Goal: Task Accomplishment & Management: Manage account settings

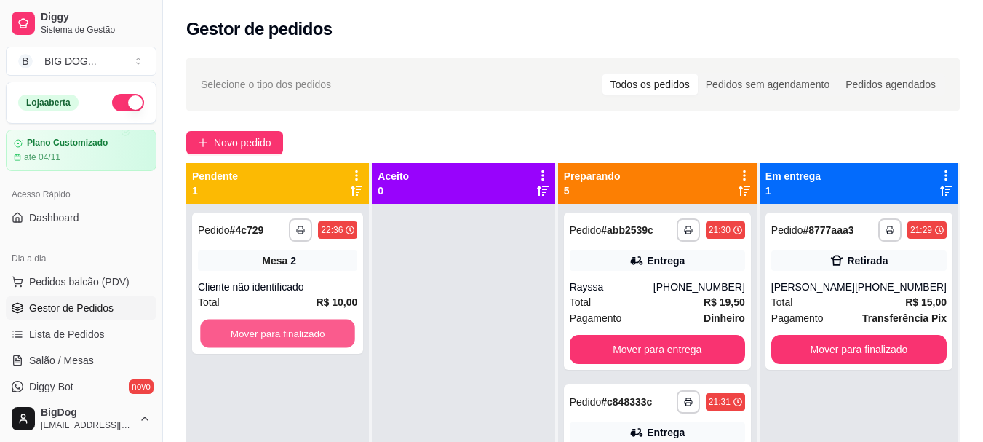
click at [332, 324] on button "Mover para finalizado" at bounding box center [277, 333] width 155 height 28
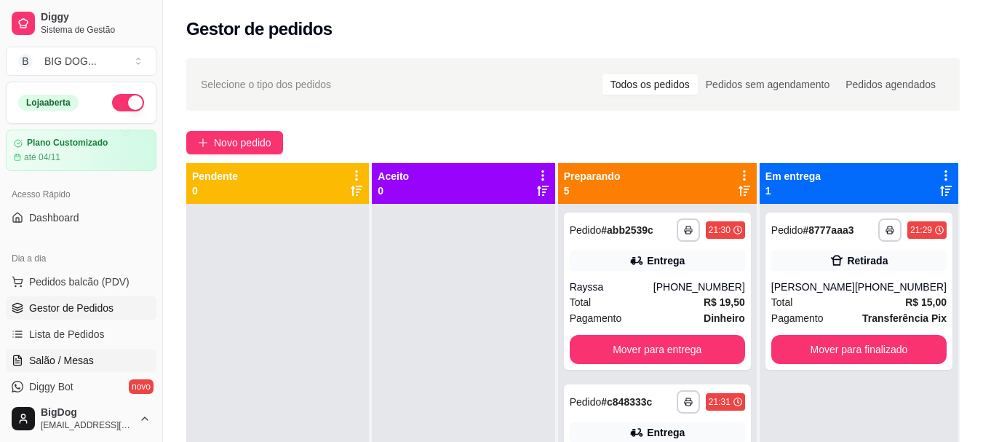
click at [67, 354] on span "Salão / Mesas" at bounding box center [61, 360] width 65 height 15
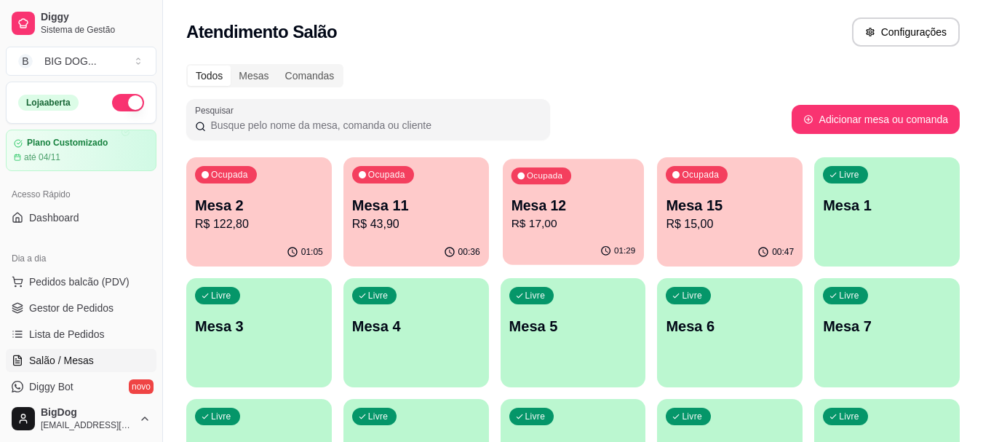
click at [565, 207] on p "Mesa 12" at bounding box center [573, 206] width 124 height 20
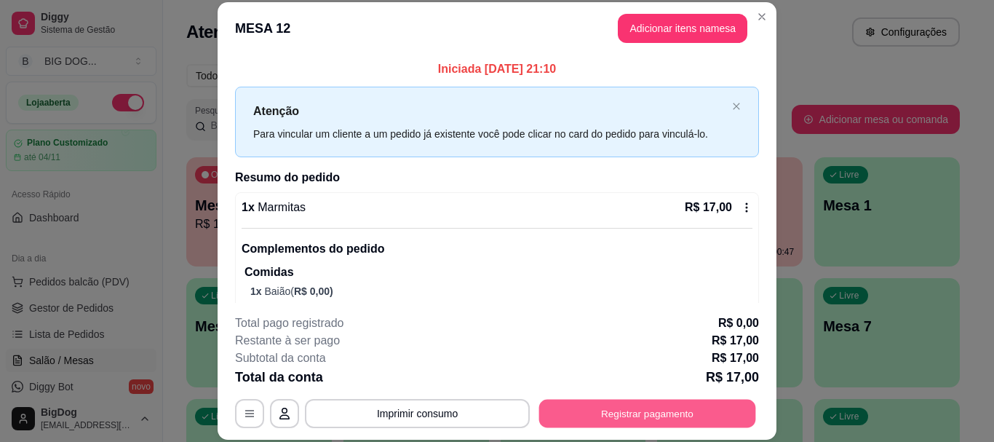
click at [587, 423] on button "Registrar pagamento" at bounding box center [647, 414] width 217 height 28
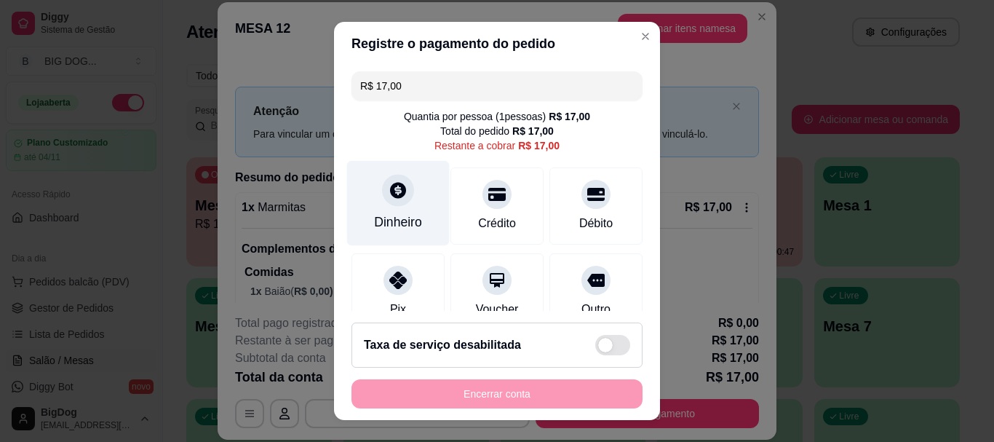
click at [389, 182] on icon at bounding box center [398, 190] width 19 height 19
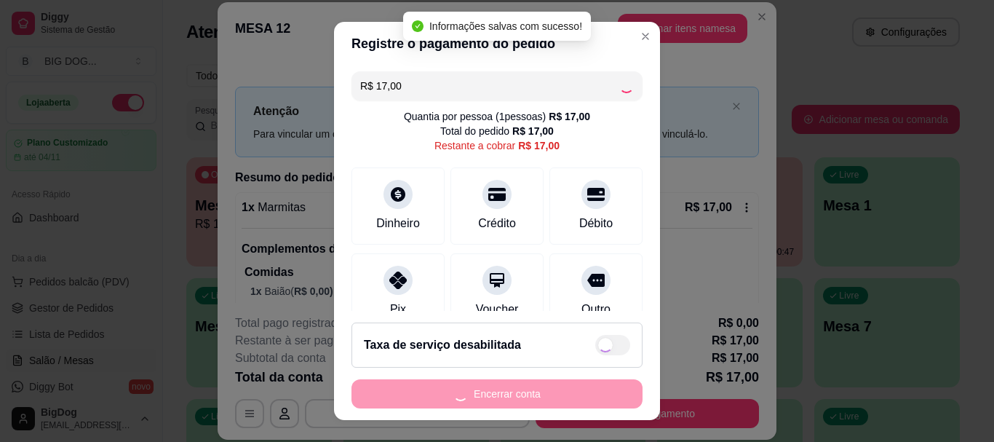
type input "R$ 0,00"
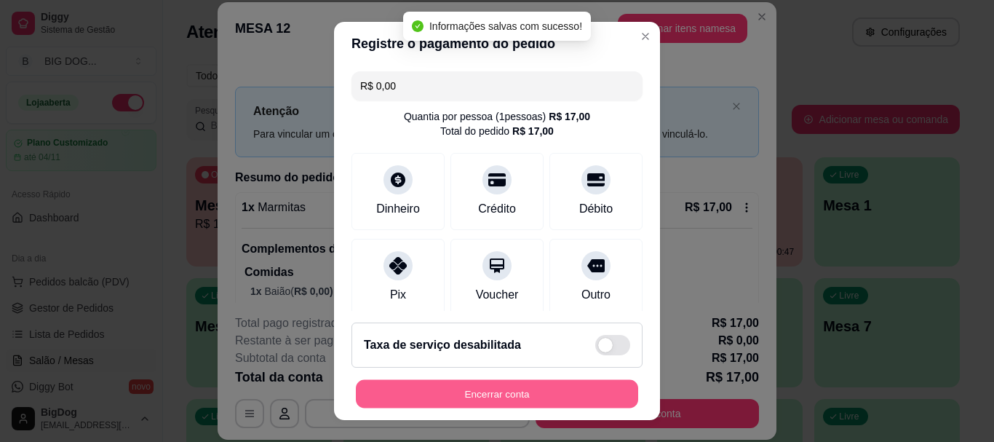
click at [492, 395] on button "Encerrar conta" at bounding box center [497, 393] width 282 height 28
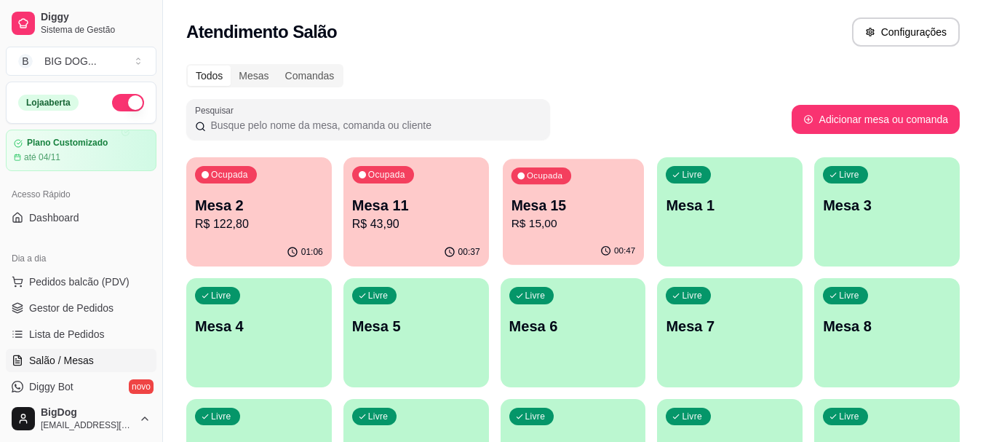
click at [557, 217] on p "R$ 15,00" at bounding box center [573, 223] width 124 height 17
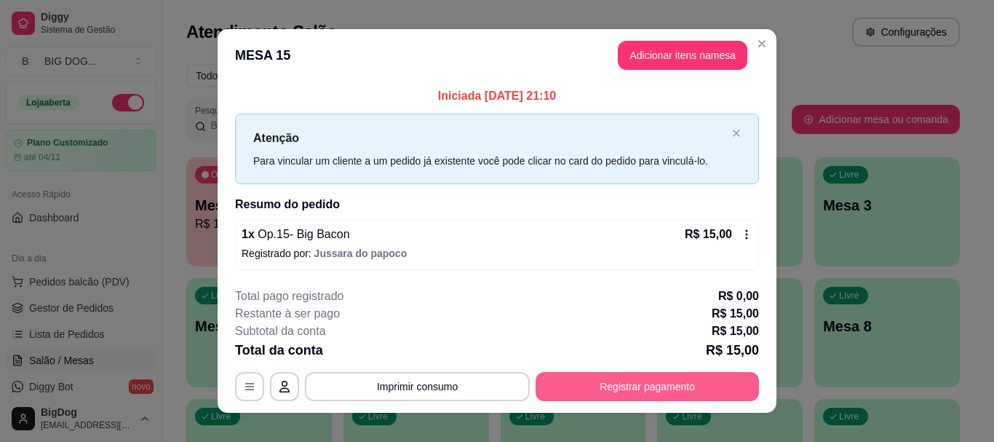
click at [610, 377] on button "Registrar pagamento" at bounding box center [647, 386] width 223 height 29
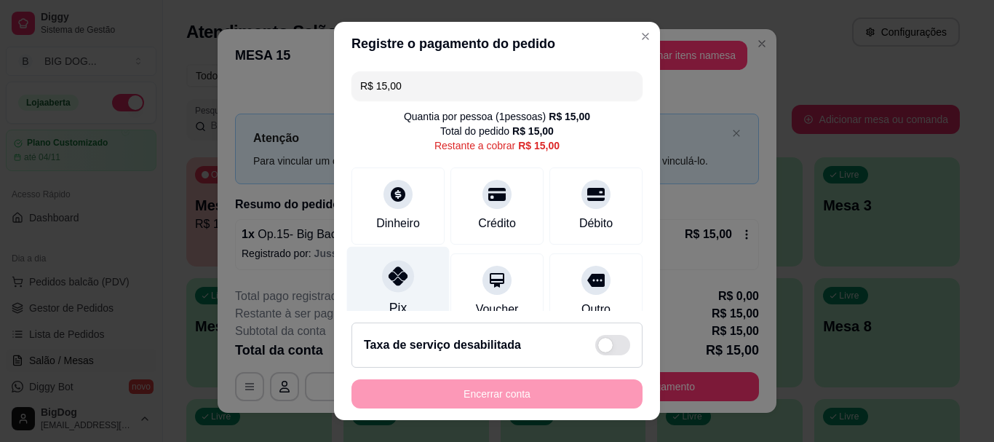
click at [372, 265] on div "Pix" at bounding box center [398, 289] width 103 height 85
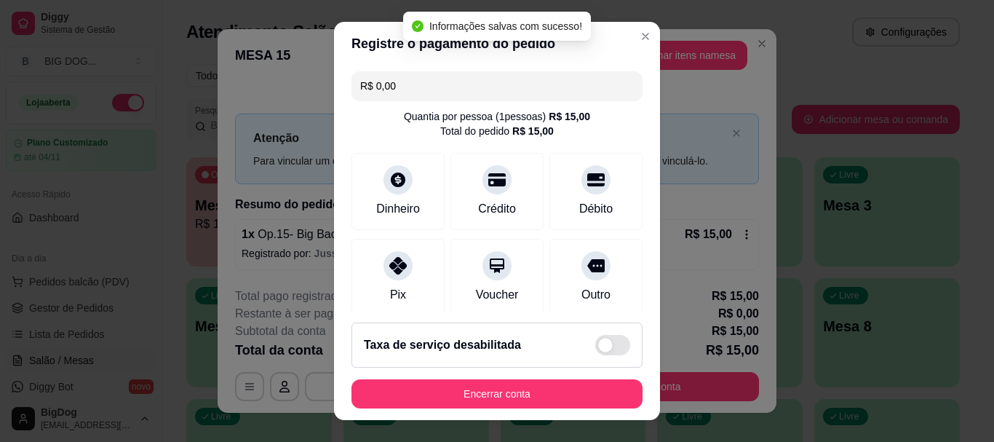
type input "R$ 0,00"
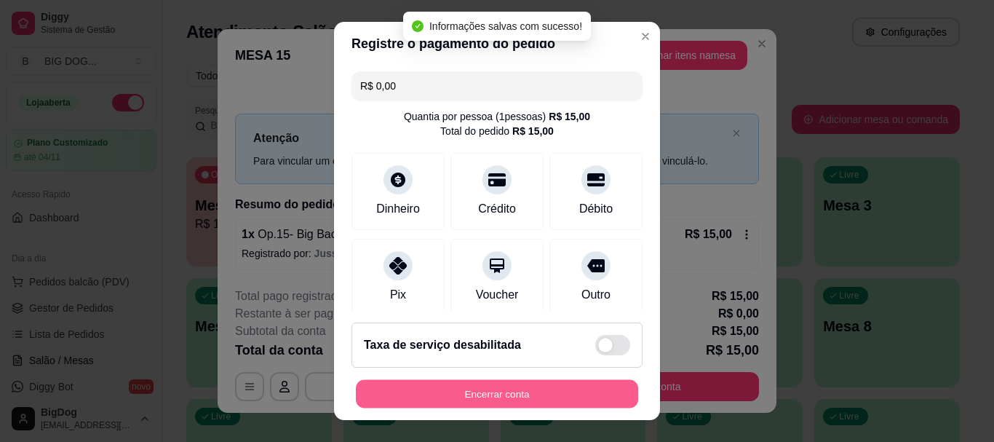
click at [483, 400] on button "Encerrar conta" at bounding box center [497, 393] width 282 height 28
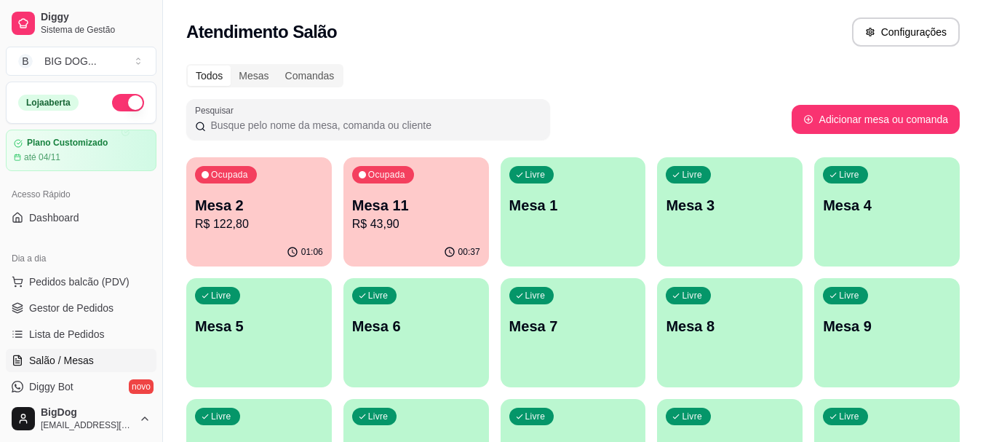
click at [250, 238] on div "01:06" at bounding box center [259, 252] width 146 height 28
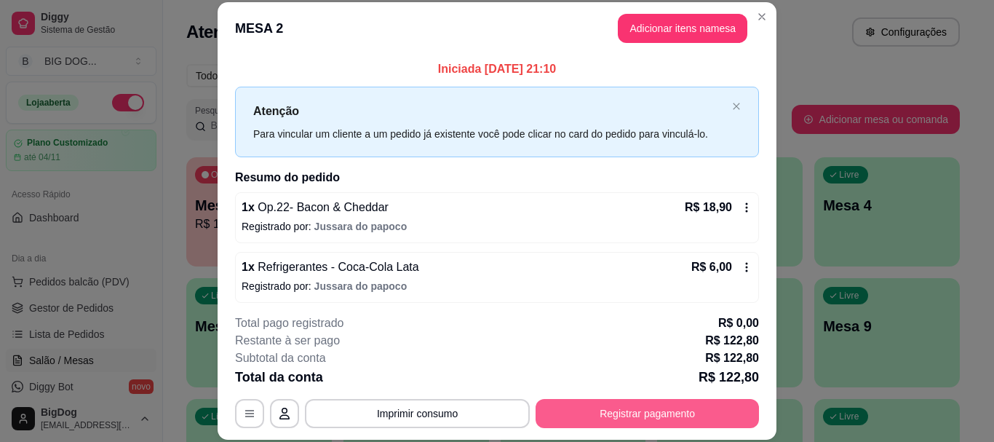
click at [567, 407] on button "Registrar pagamento" at bounding box center [647, 413] width 223 height 29
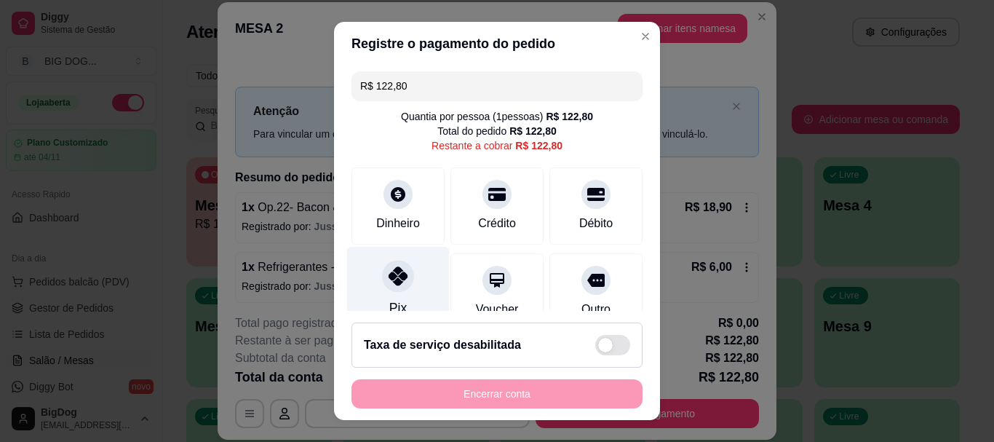
click at [392, 275] on icon at bounding box center [398, 276] width 19 height 19
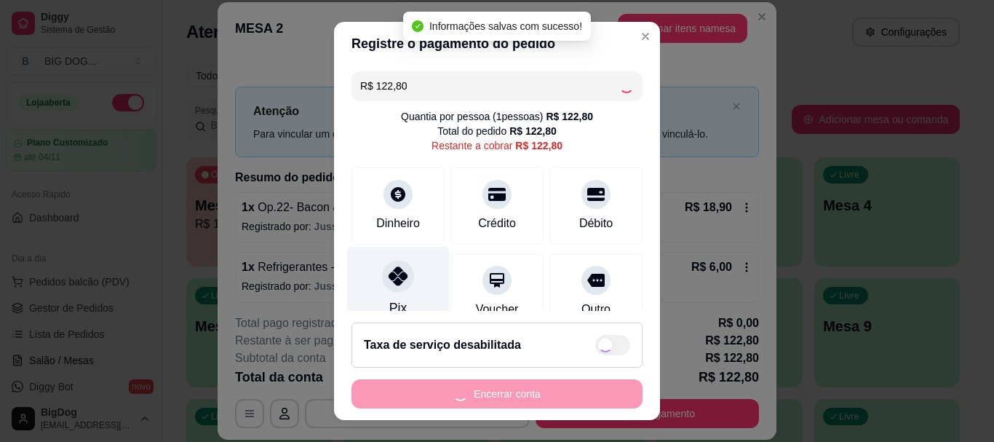
type input "R$ 0,00"
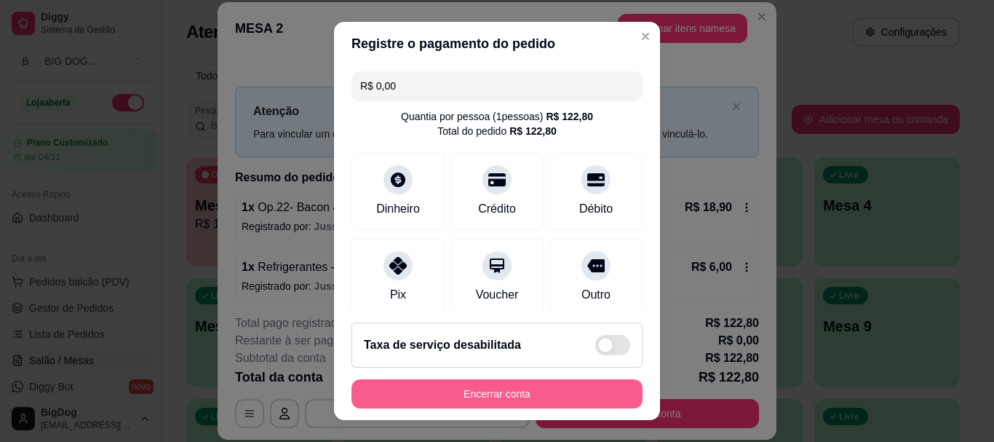
click at [459, 401] on button "Encerrar conta" at bounding box center [497, 393] width 291 height 29
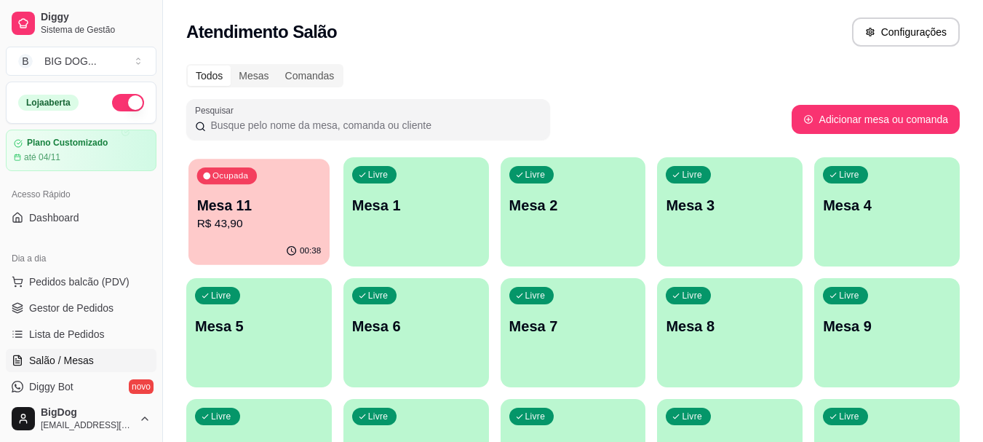
click at [263, 223] on p "R$ 43,90" at bounding box center [259, 223] width 124 height 17
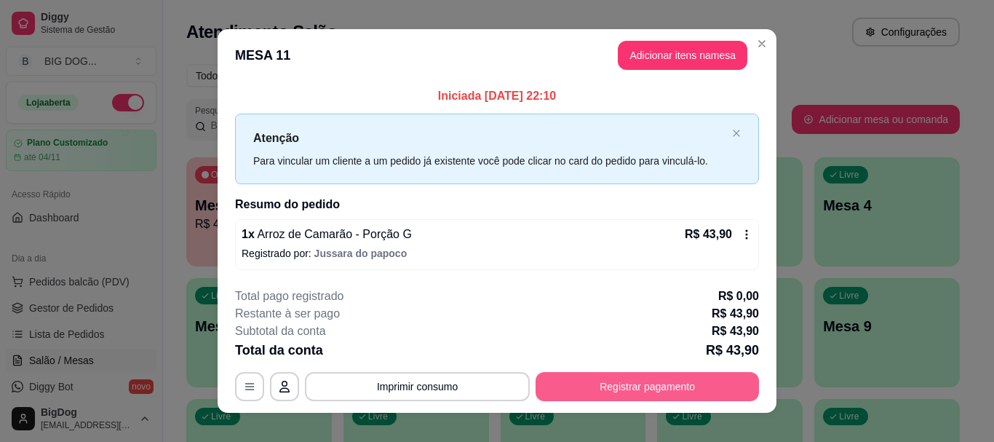
click at [562, 394] on button "Registrar pagamento" at bounding box center [647, 386] width 223 height 29
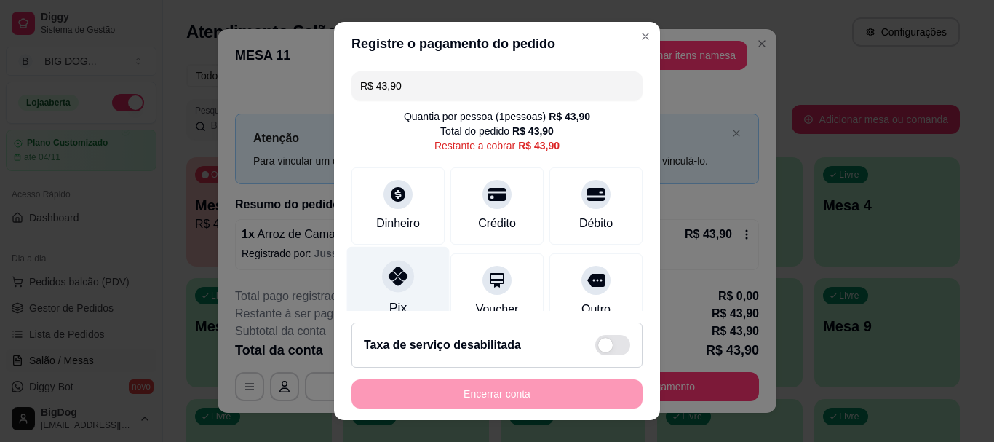
click at [410, 267] on div "Pix" at bounding box center [398, 289] width 103 height 85
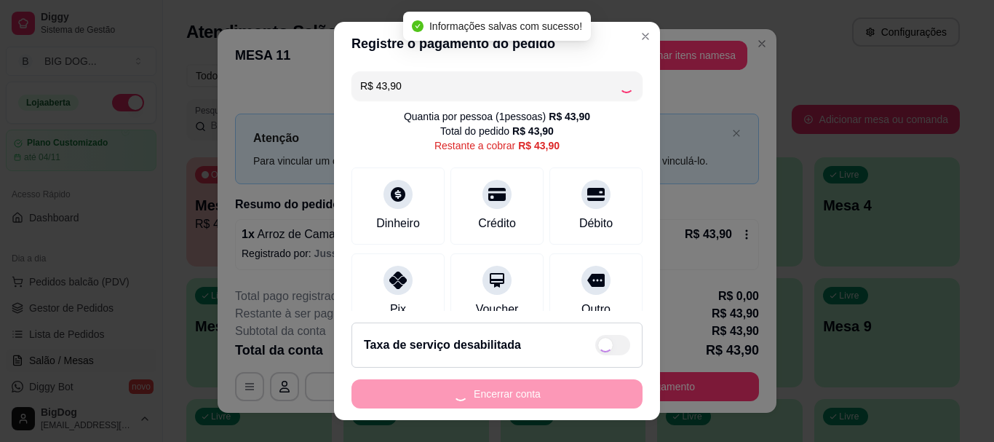
type input "R$ 0,00"
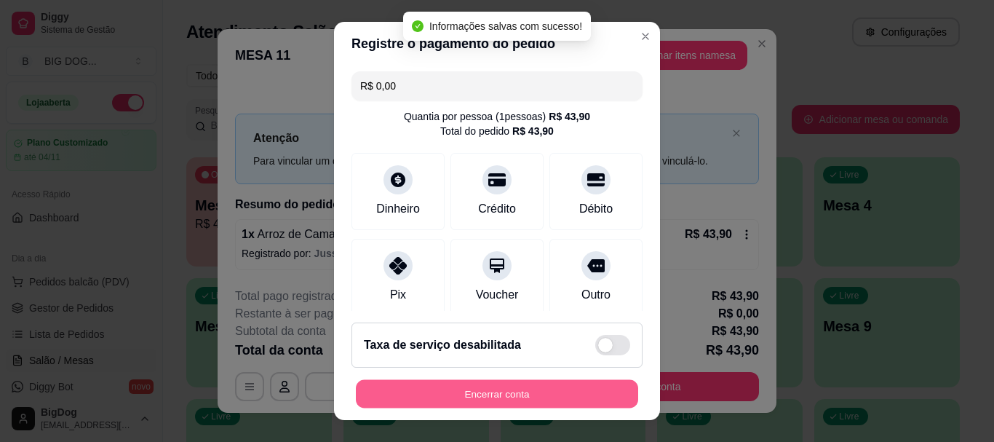
click at [511, 401] on button "Encerrar conta" at bounding box center [497, 393] width 282 height 28
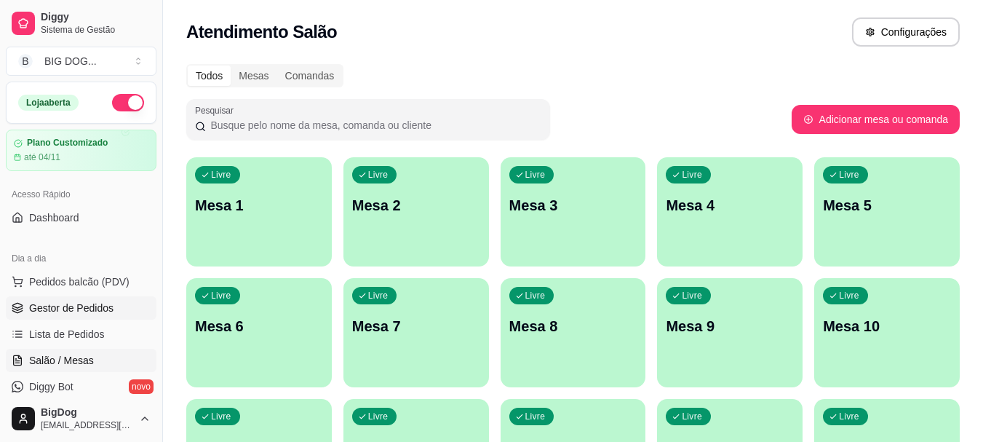
click at [94, 300] on link "Gestor de Pedidos" at bounding box center [81, 307] width 151 height 23
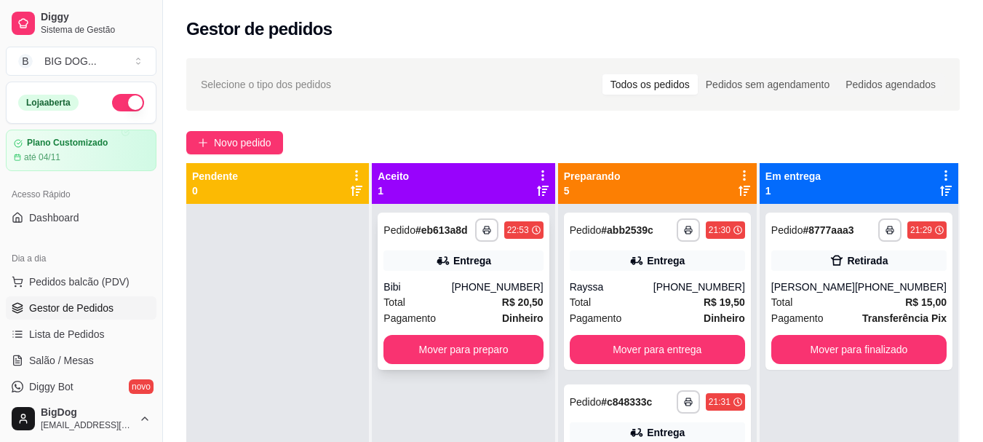
click at [477, 301] on div "Total R$ 20,50" at bounding box center [463, 302] width 159 height 16
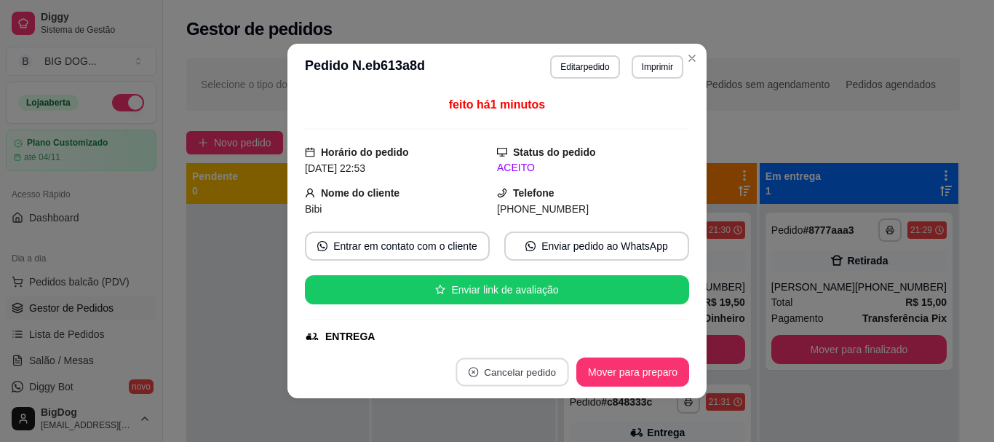
click at [551, 361] on button "Cancelar pedido" at bounding box center [512, 372] width 113 height 28
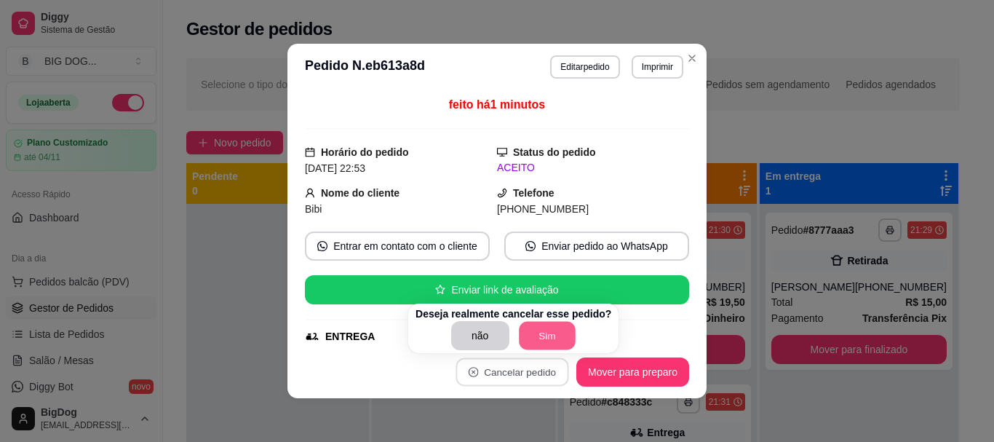
click at [536, 327] on button "Sim" at bounding box center [547, 336] width 57 height 28
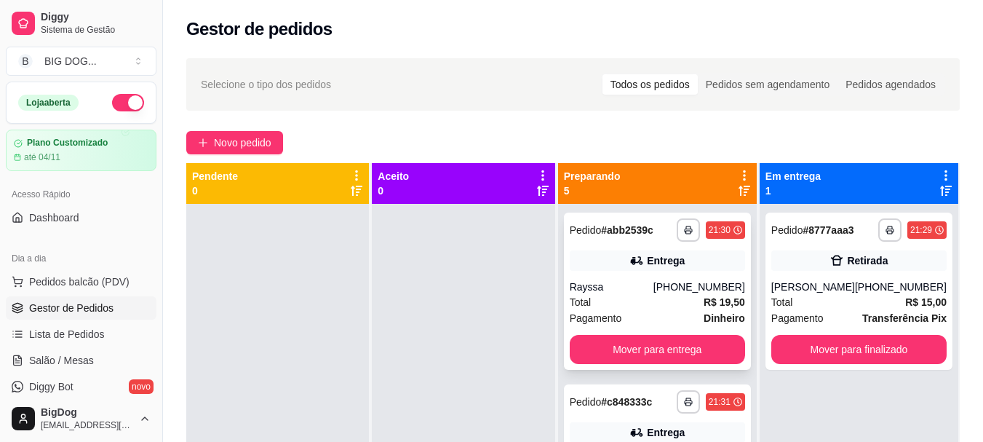
click at [670, 333] on div "**********" at bounding box center [657, 291] width 187 height 157
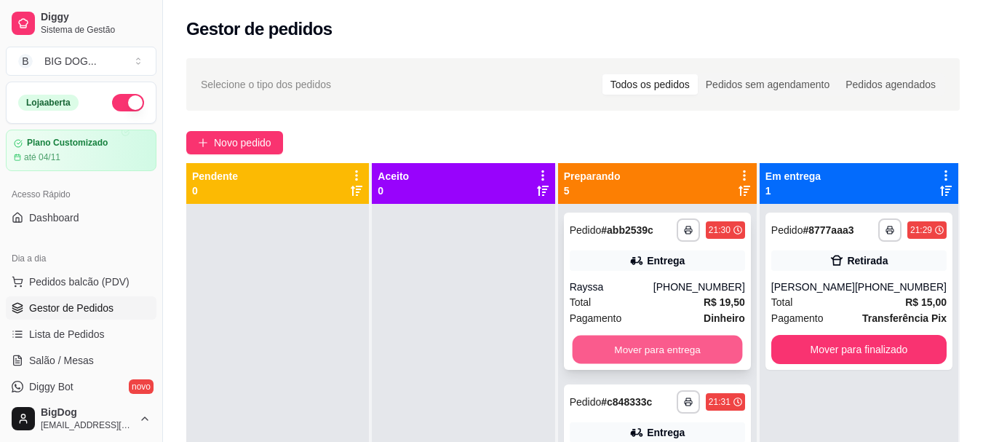
click at [672, 341] on button "Mover para entrega" at bounding box center [657, 349] width 170 height 28
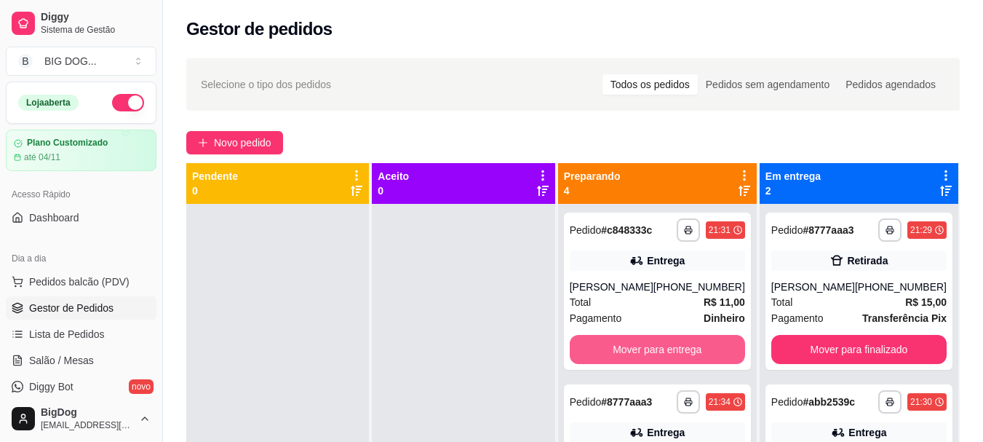
click at [672, 341] on button "Mover para entrega" at bounding box center [657, 349] width 175 height 29
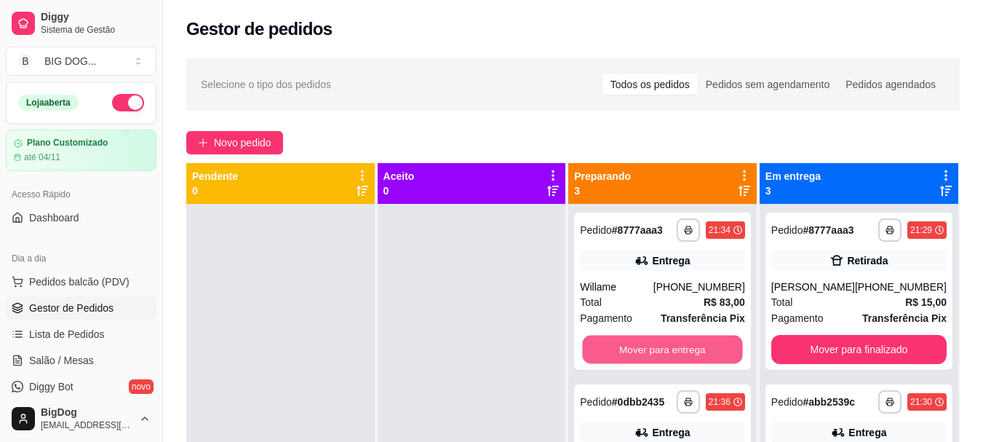
click at [672, 341] on button "Mover para entrega" at bounding box center [663, 349] width 160 height 28
click at [672, 341] on button "Mover para entrega" at bounding box center [662, 349] width 165 height 29
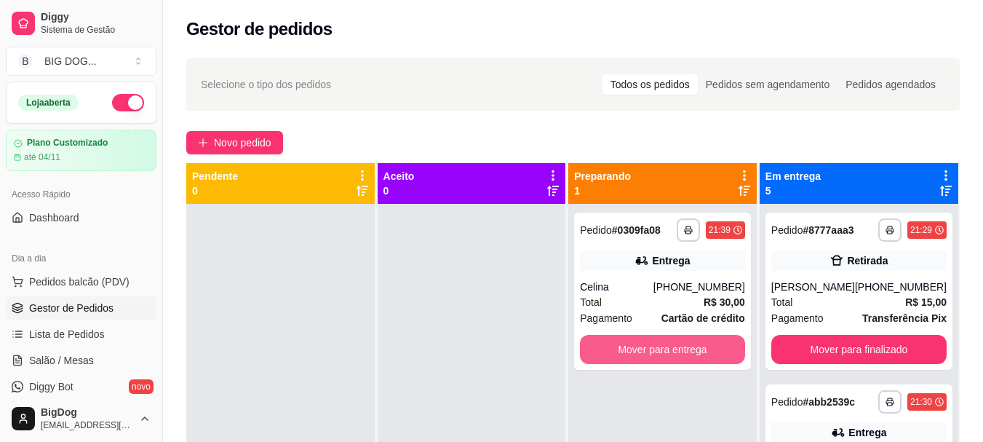
click at [672, 341] on button "Mover para entrega" at bounding box center [662, 349] width 165 height 29
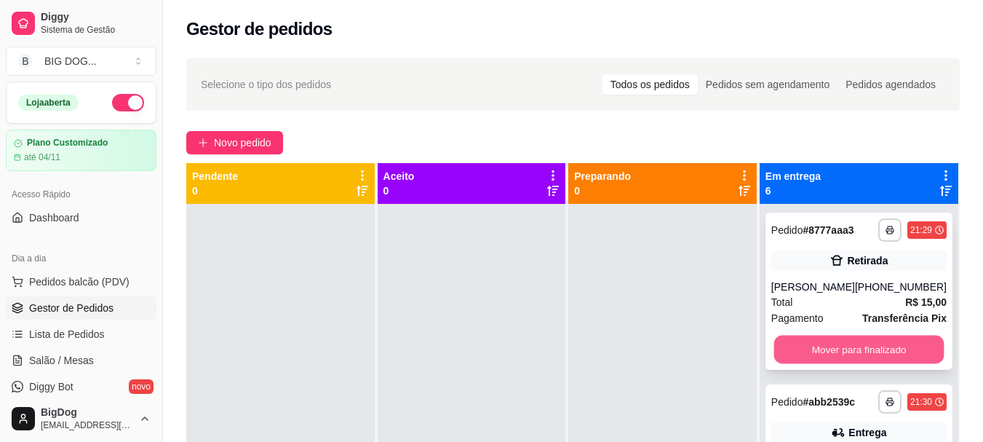
click at [905, 349] on button "Mover para finalizado" at bounding box center [859, 349] width 170 height 28
click at [893, 341] on button "Mover para finalizado" at bounding box center [859, 349] width 170 height 28
click at [886, 345] on button "Mover para finalizado" at bounding box center [859, 349] width 170 height 28
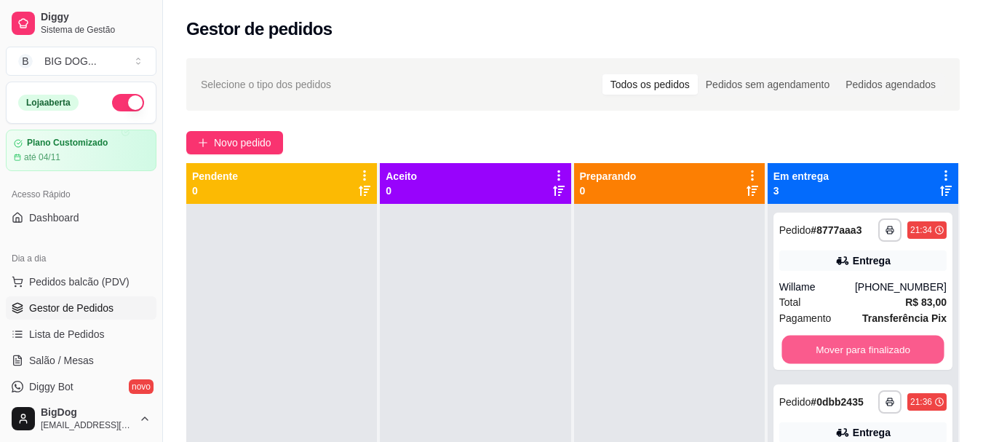
click at [886, 345] on button "Mover para finalizado" at bounding box center [863, 349] width 162 height 28
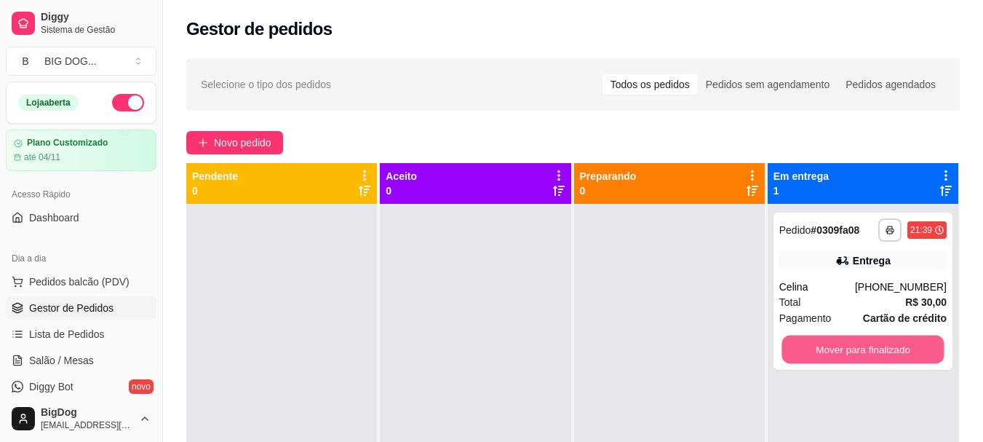
click at [886, 345] on button "Mover para finalizado" at bounding box center [863, 349] width 162 height 28
